Goal: Navigation & Orientation: Find specific page/section

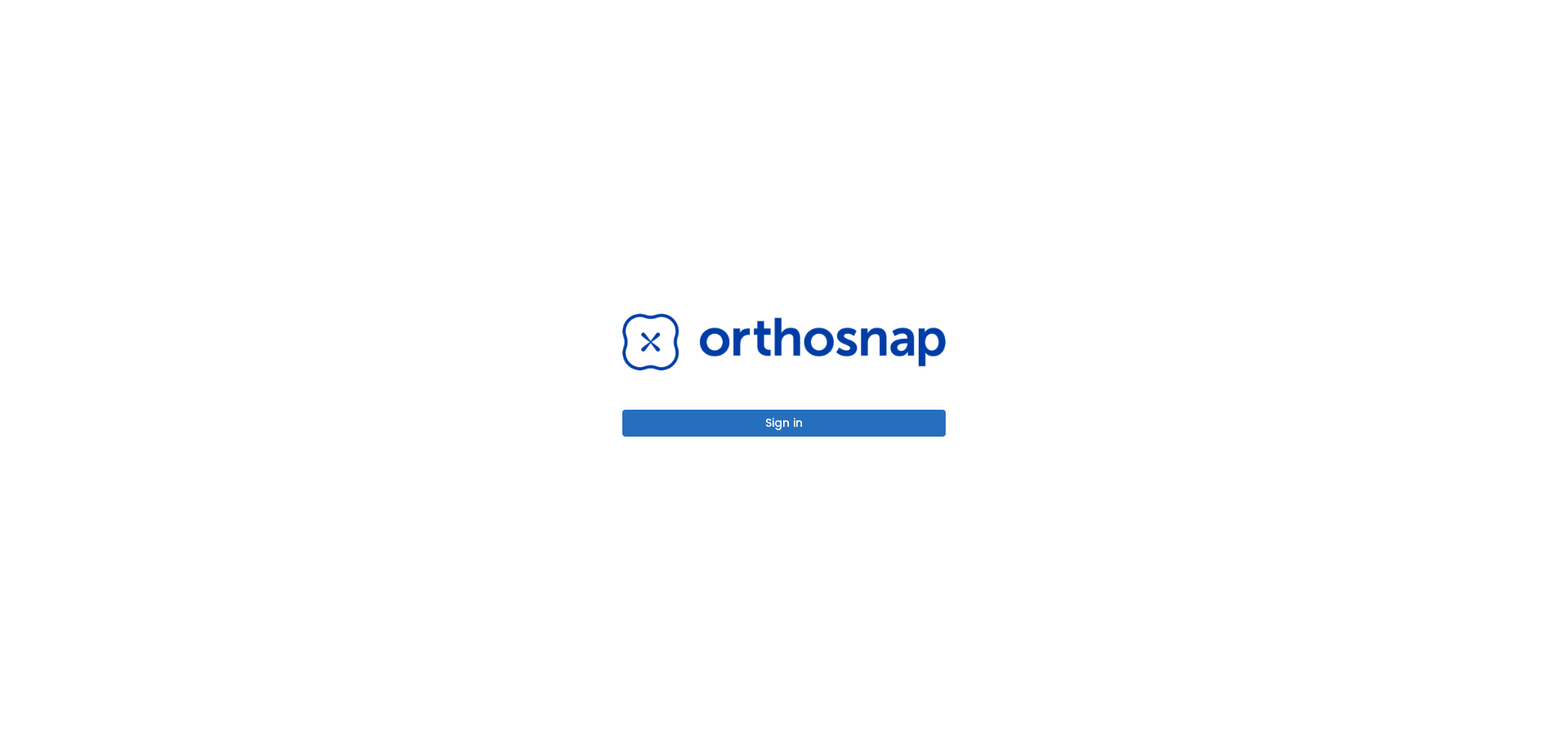
click at [714, 434] on button "Sign in" at bounding box center [784, 424] width 323 height 27
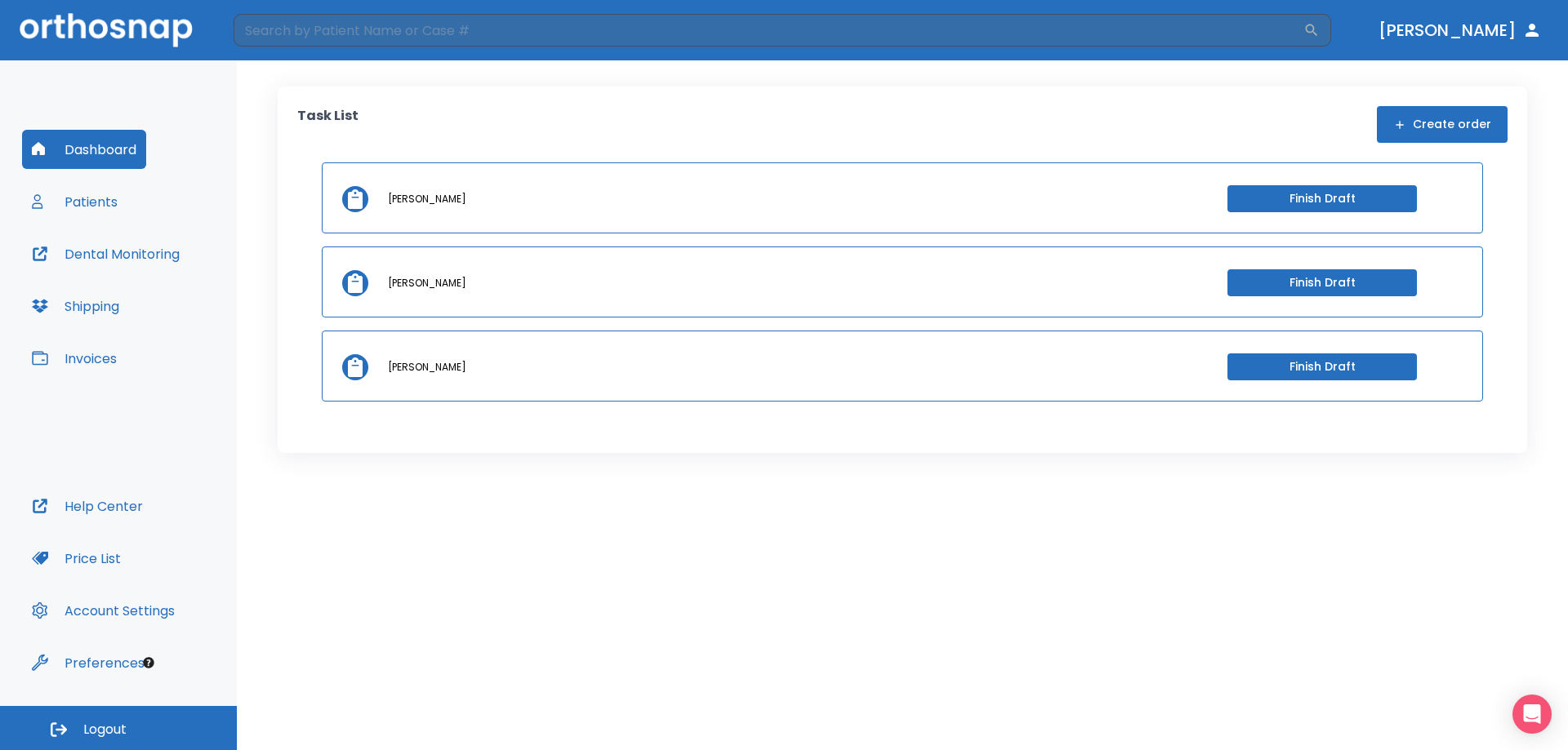
click at [354, 199] on icon at bounding box center [355, 199] width 15 height 20
click at [401, 201] on p "michael-henri laisola" at bounding box center [427, 198] width 78 height 15
click at [104, 354] on button "Invoices" at bounding box center [74, 358] width 105 height 39
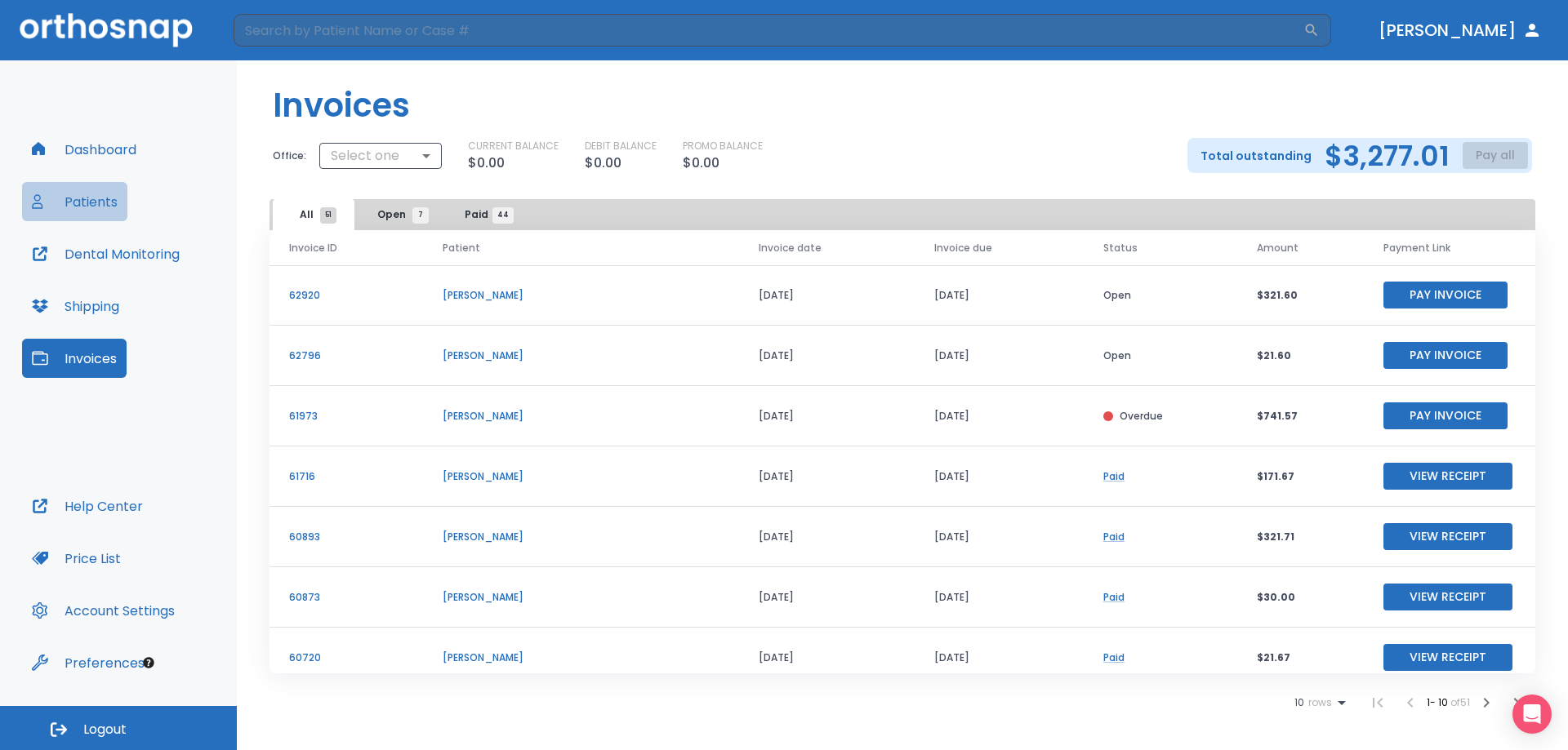
click at [91, 194] on button "Patients" at bounding box center [75, 201] width 106 height 39
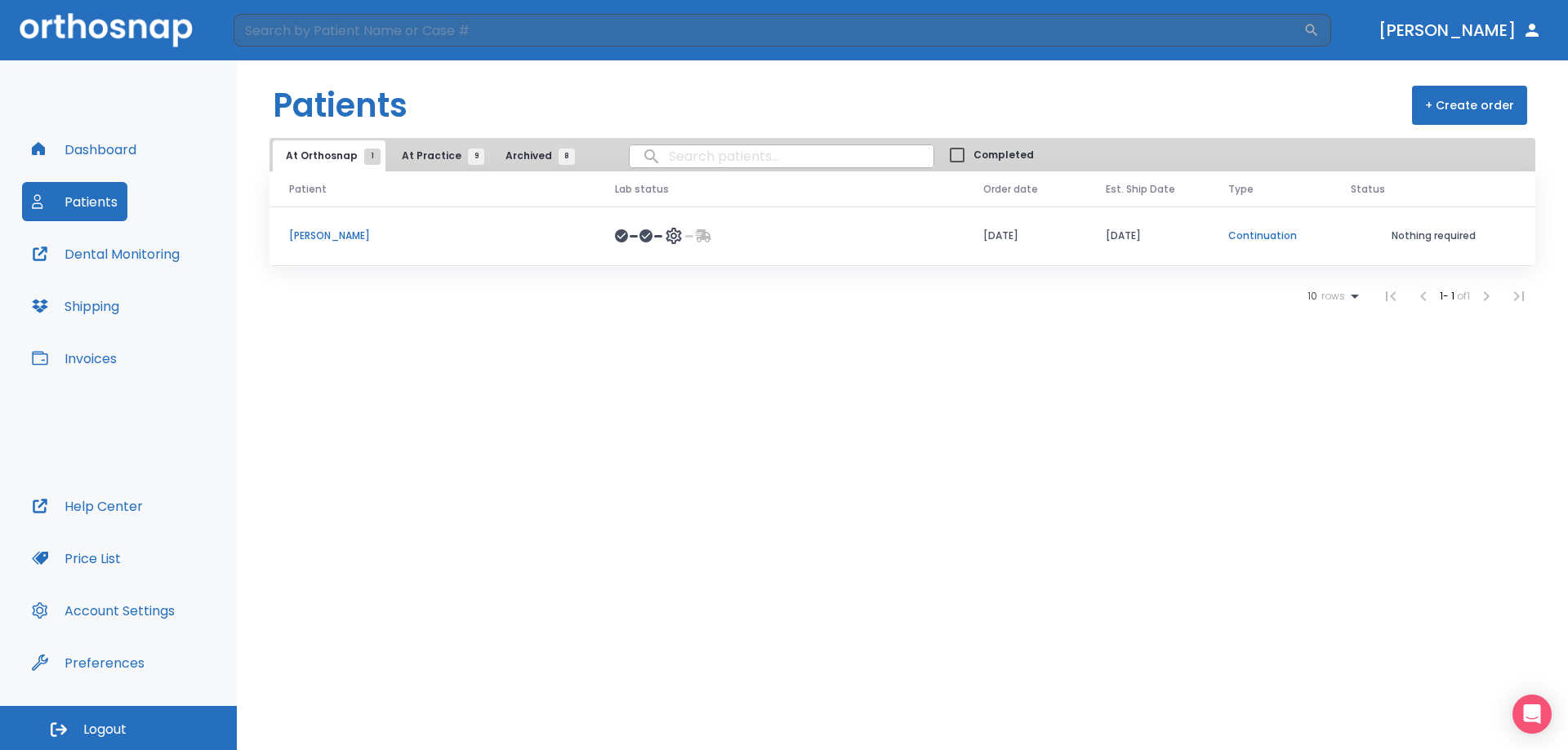
click at [106, 146] on button "Dashboard" at bounding box center [84, 149] width 124 height 39
